Goal: Transaction & Acquisition: Purchase product/service

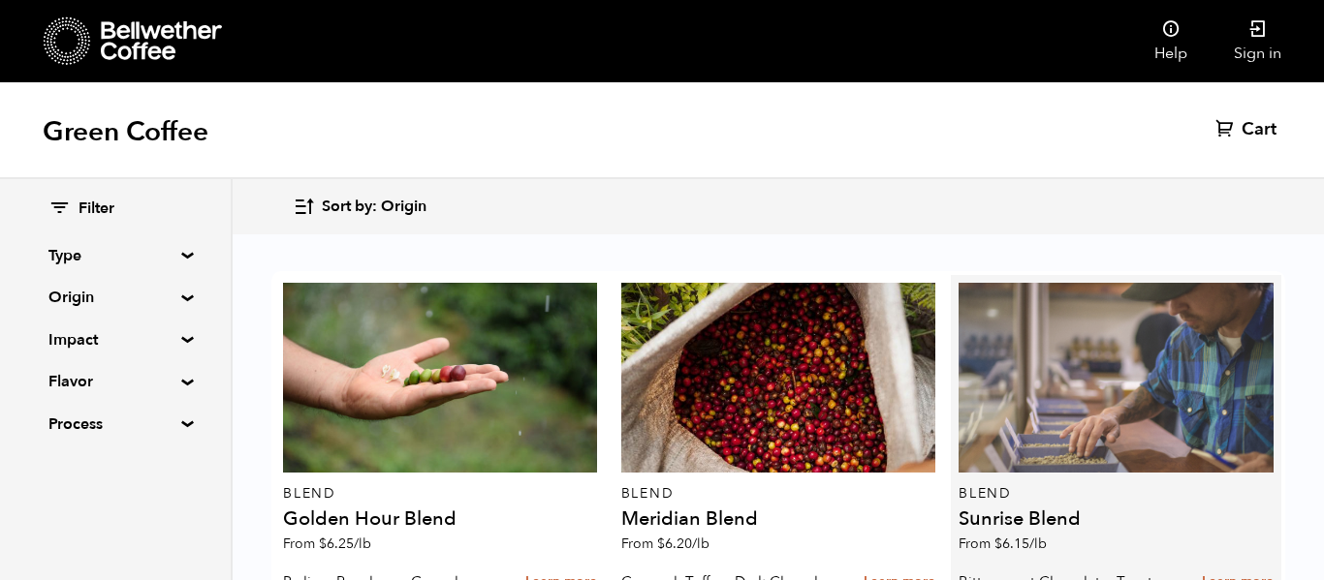
scroll to position [975, 0]
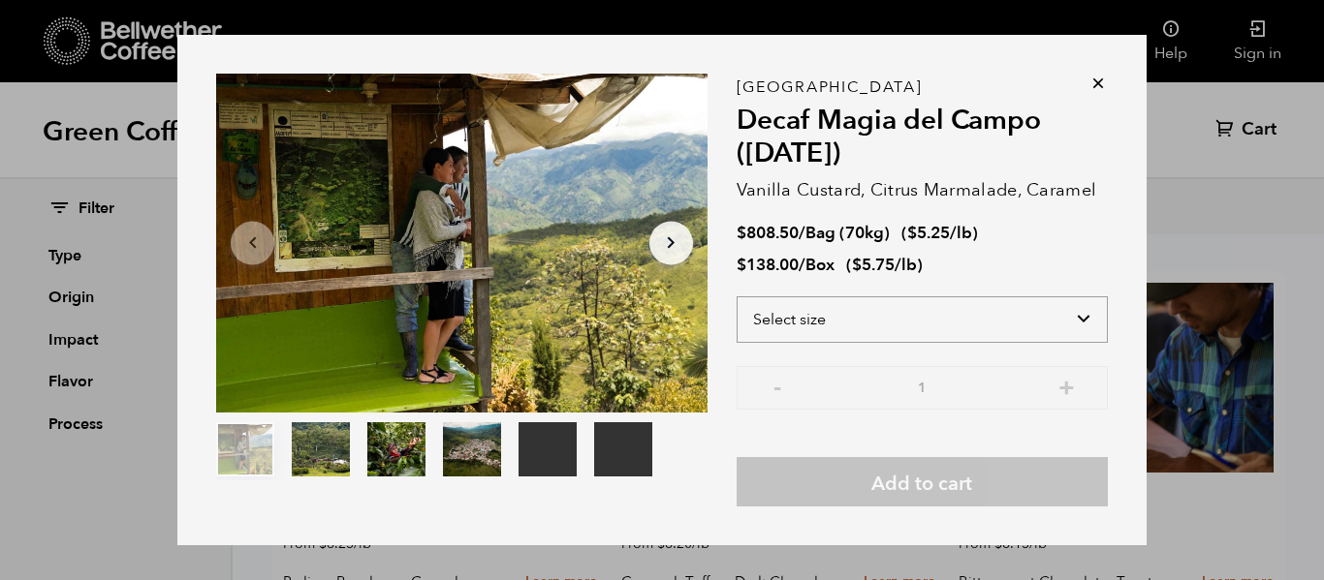
click at [860, 324] on select "Select size Bag (70kg) (154 lbs) Box (24 lbs)" at bounding box center [921, 320] width 371 height 47
click at [736, 297] on select "Select size Bag (70kg) (154 lbs) Box (24 lbs)" at bounding box center [921, 320] width 371 height 47
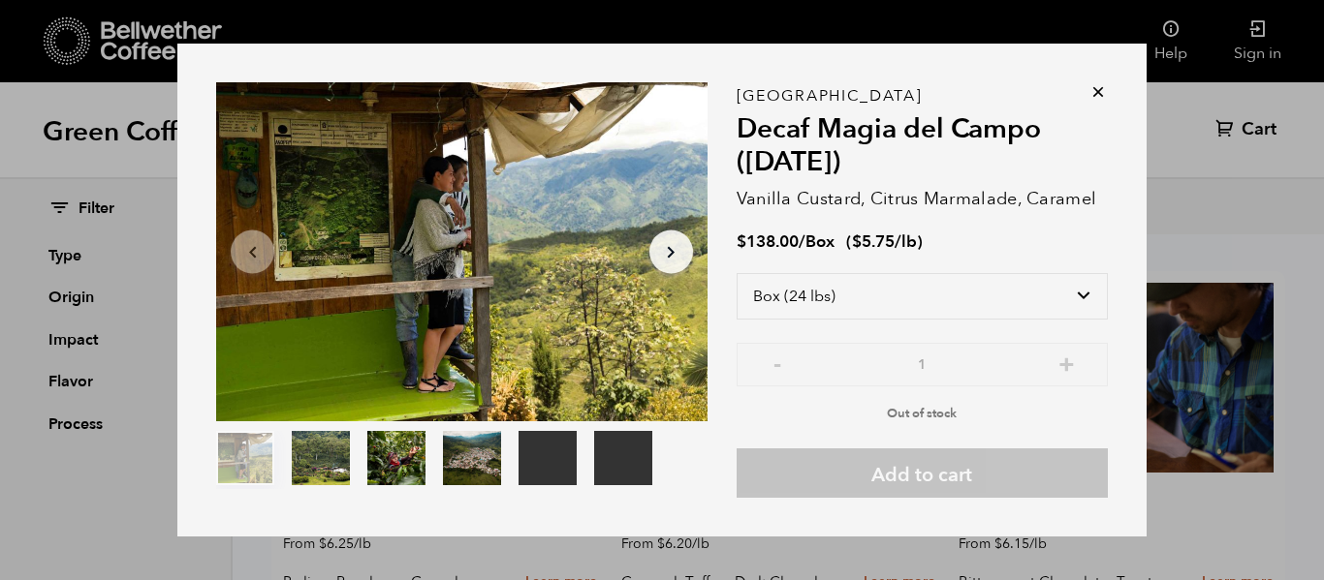
click at [998, 220] on div "Colombia Decaf Magia del Campo ([DATE]) Vanilla Custard, Citrus Marmalade, Cara…" at bounding box center [921, 297] width 371 height 402
click at [986, 248] on div "$ 138.00 / Box ( $ 5.75 /lb )" at bounding box center [921, 243] width 371 height 22
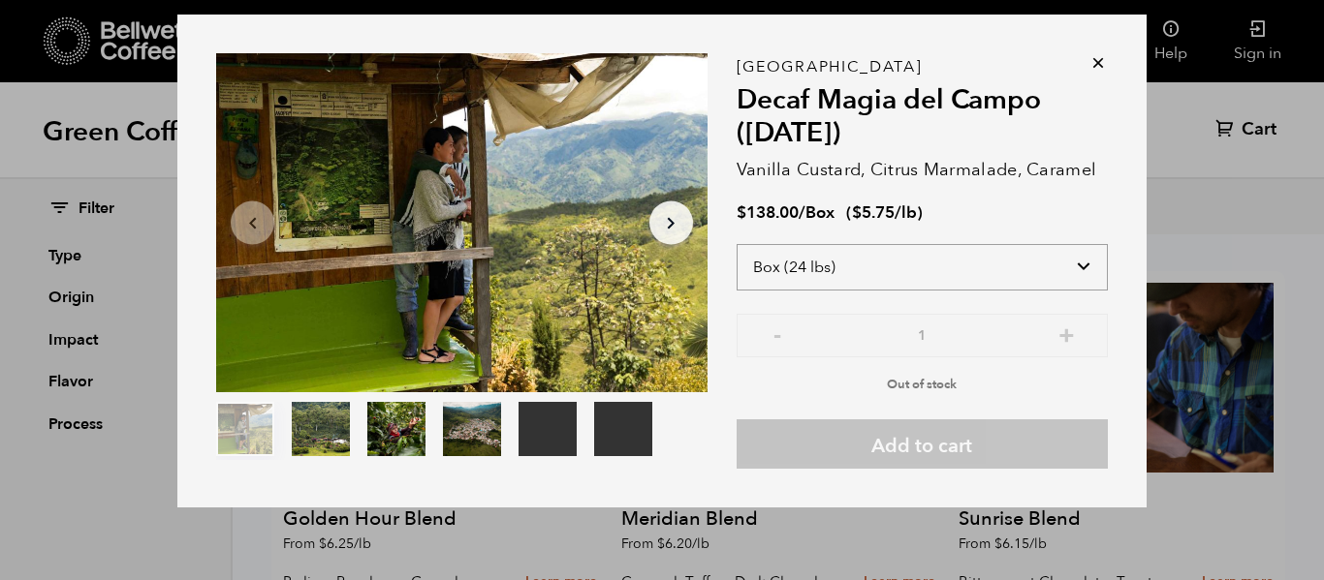
click at [972, 274] on select "Select size Bag (70kg) (154 lbs) Box (24 lbs)" at bounding box center [921, 267] width 371 height 47
click at [736, 244] on select "Select size Bag (70kg) (154 lbs) Box (24 lbs)" at bounding box center [921, 267] width 371 height 47
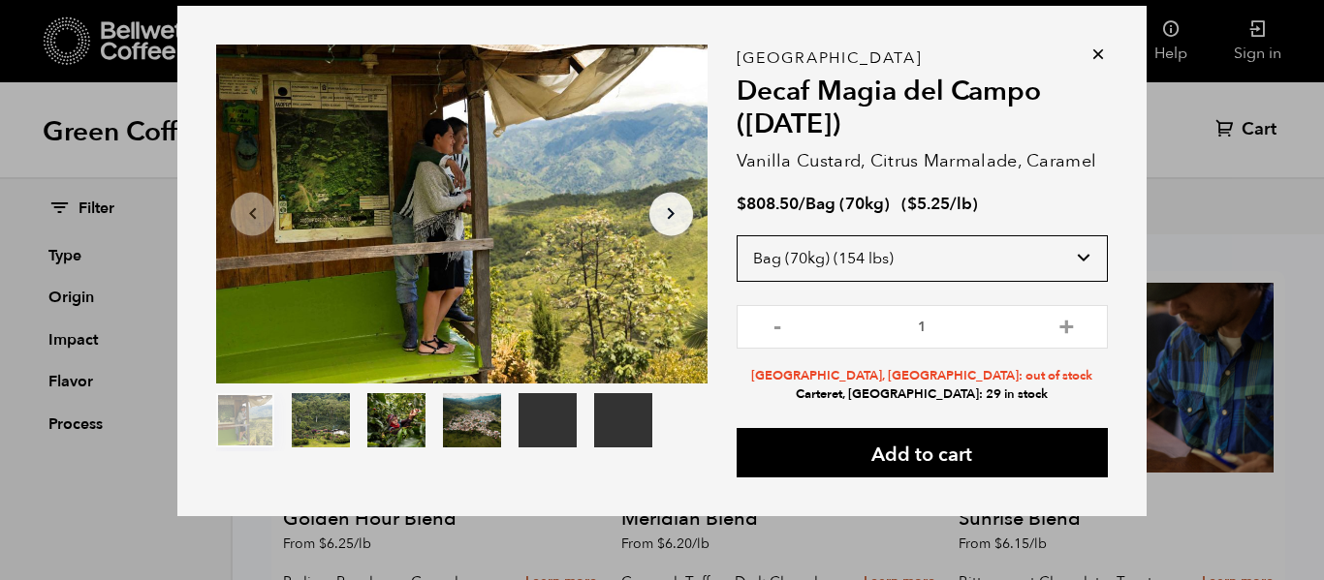
scroll to position [20, 0]
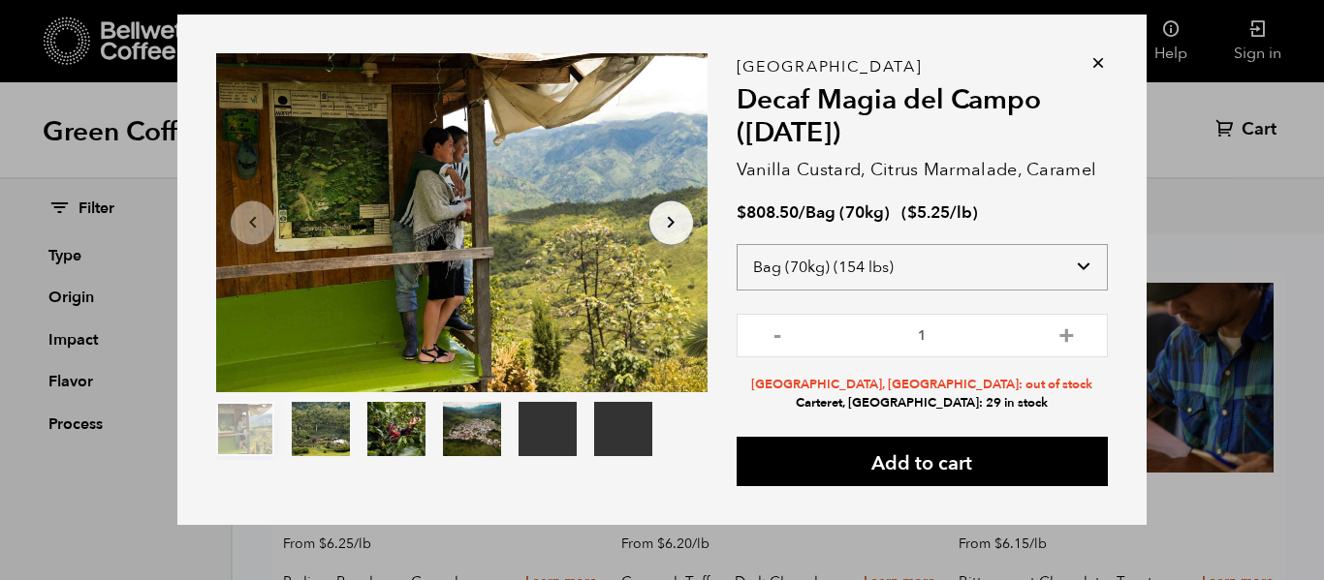
click at [947, 266] on select "Select size Bag (70kg) (154 lbs) Box (24 lbs)" at bounding box center [921, 267] width 371 height 47
select select "box"
click at [736, 244] on select "Select size Bag (70kg) (154 lbs) Box (24 lbs)" at bounding box center [921, 267] width 371 height 47
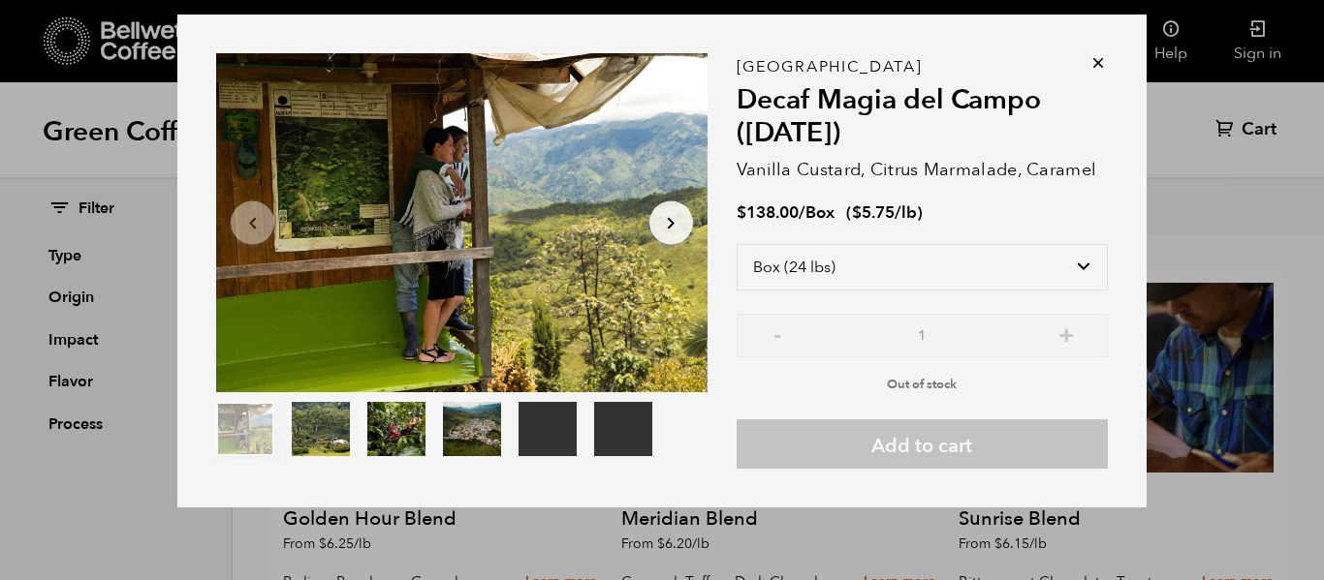
click at [1099, 61] on icon at bounding box center [1097, 62] width 19 height 19
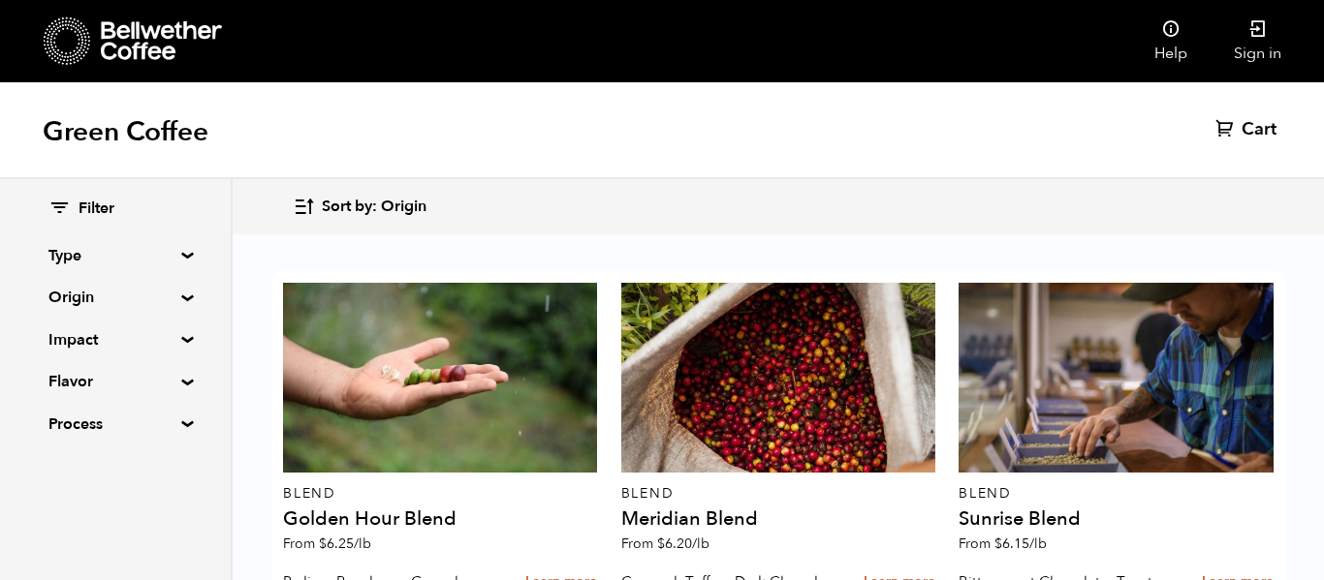
scroll to position [1733, 0]
